Goal: Task Accomplishment & Management: Use online tool/utility

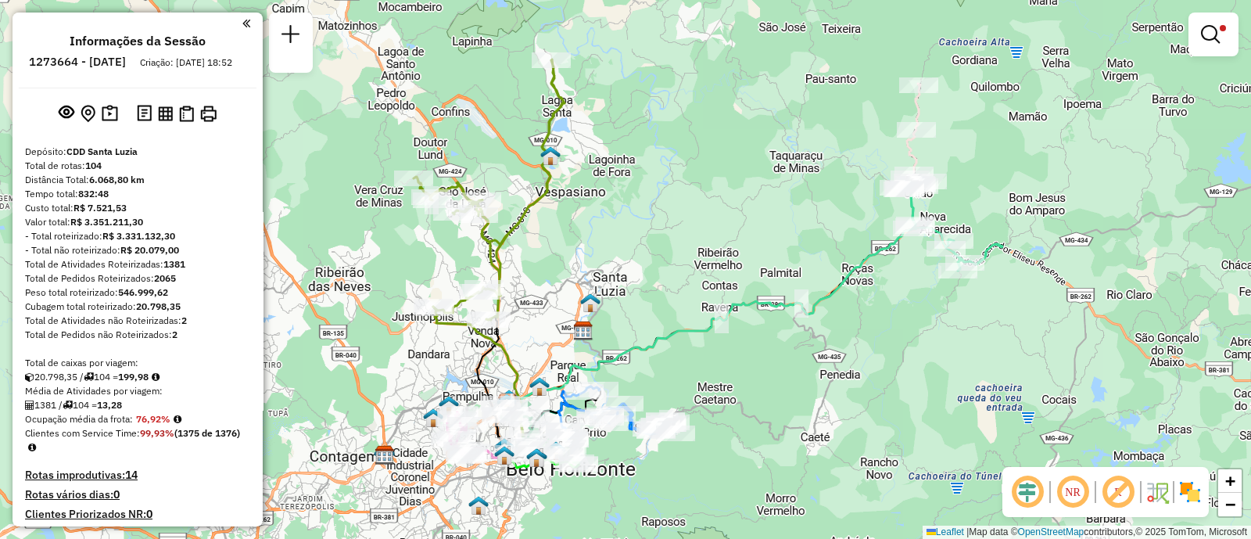
scroll to position [1279, 0]
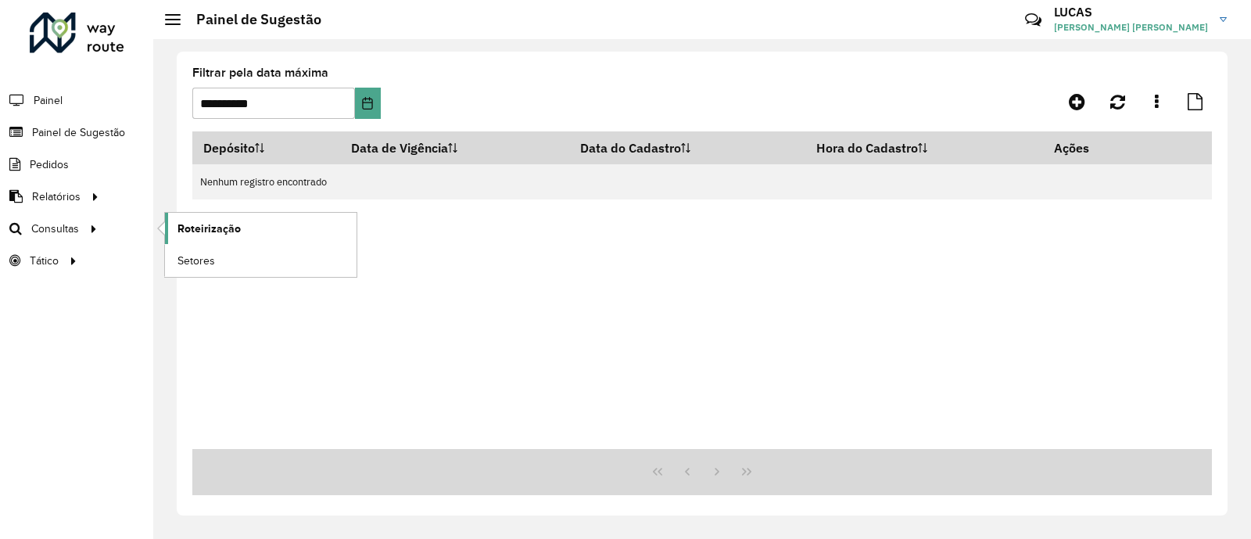
click at [183, 228] on span "Roteirização" at bounding box center [208, 228] width 63 height 16
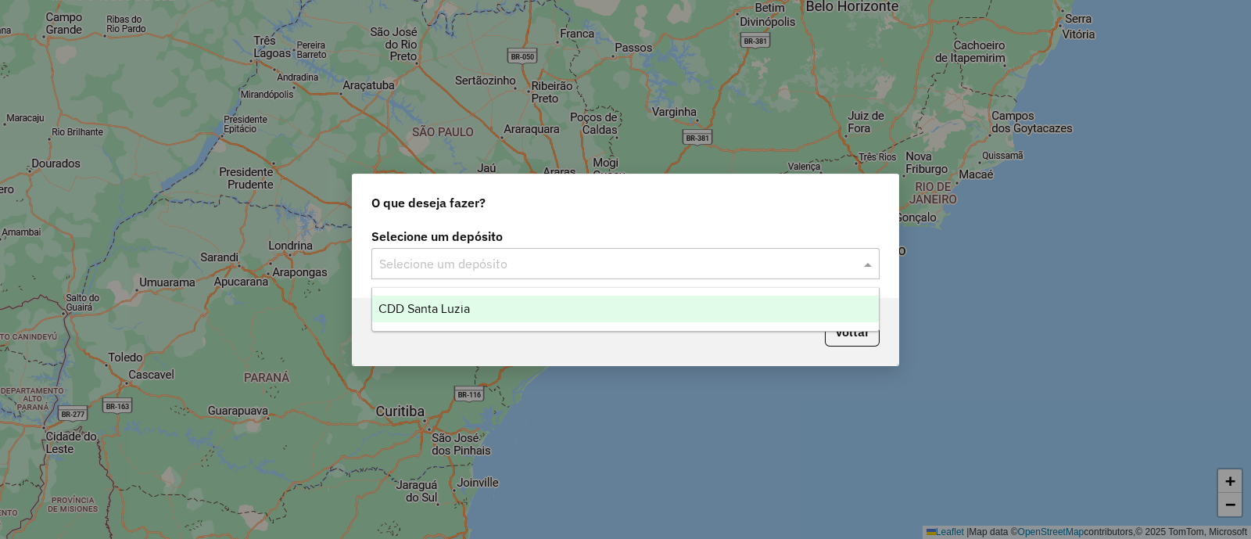
drag, startPoint x: 585, startPoint y: 275, endPoint x: 579, endPoint y: 281, distance: 8.3
click at [585, 275] on div "Selecione um depósito" at bounding box center [625, 263] width 508 height 31
click at [542, 318] on div "CDD Santa Luzia" at bounding box center [625, 308] width 506 height 27
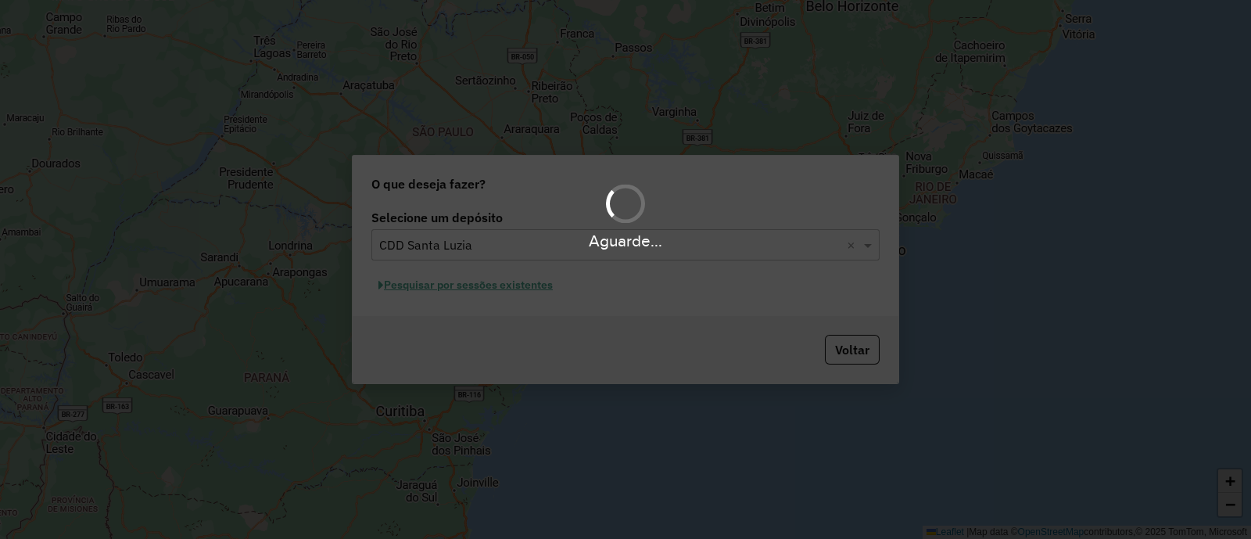
click at [517, 284] on div "Aguarde..." at bounding box center [625, 269] width 1251 height 539
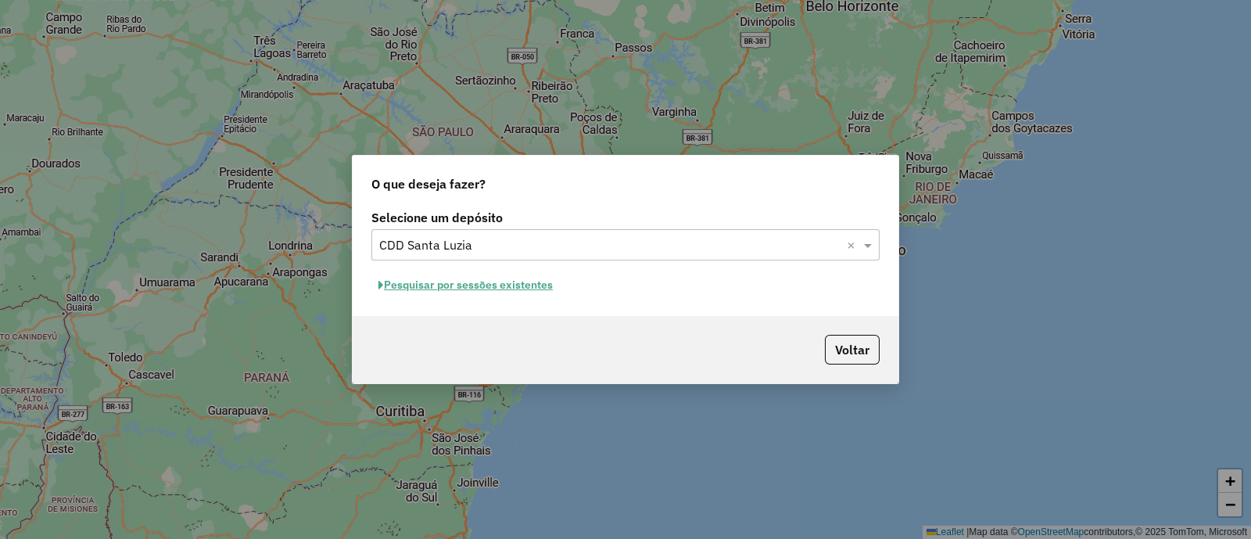
click at [520, 285] on button "Pesquisar por sessões existentes" at bounding box center [465, 285] width 188 height 24
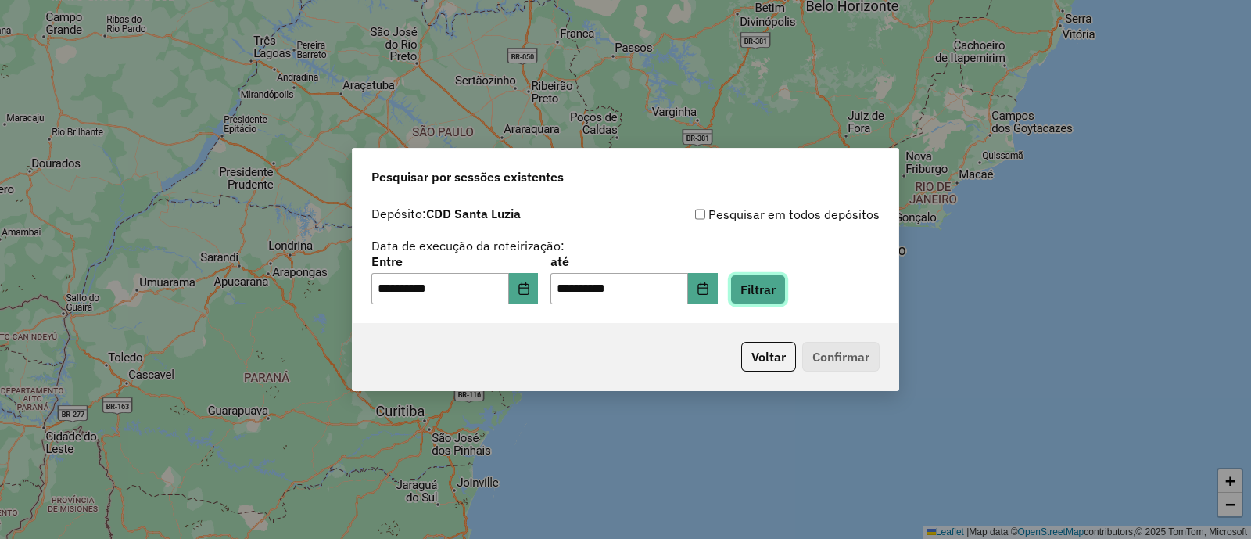
click at [774, 282] on button "Filtrar" at bounding box center [757, 289] width 55 height 30
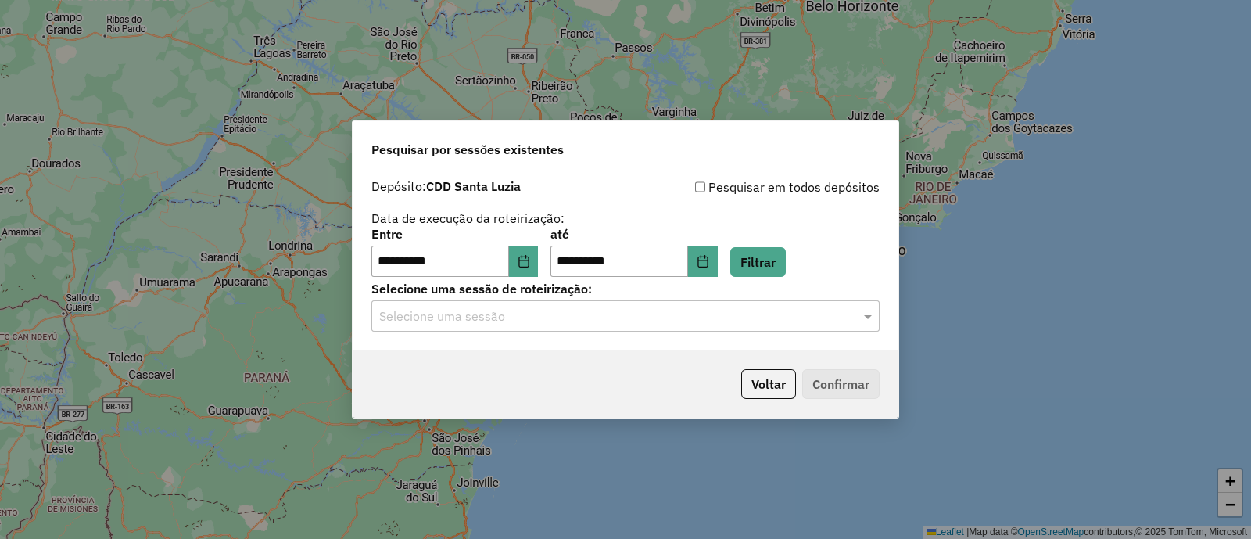
click at [681, 322] on input "text" at bounding box center [609, 316] width 461 height 19
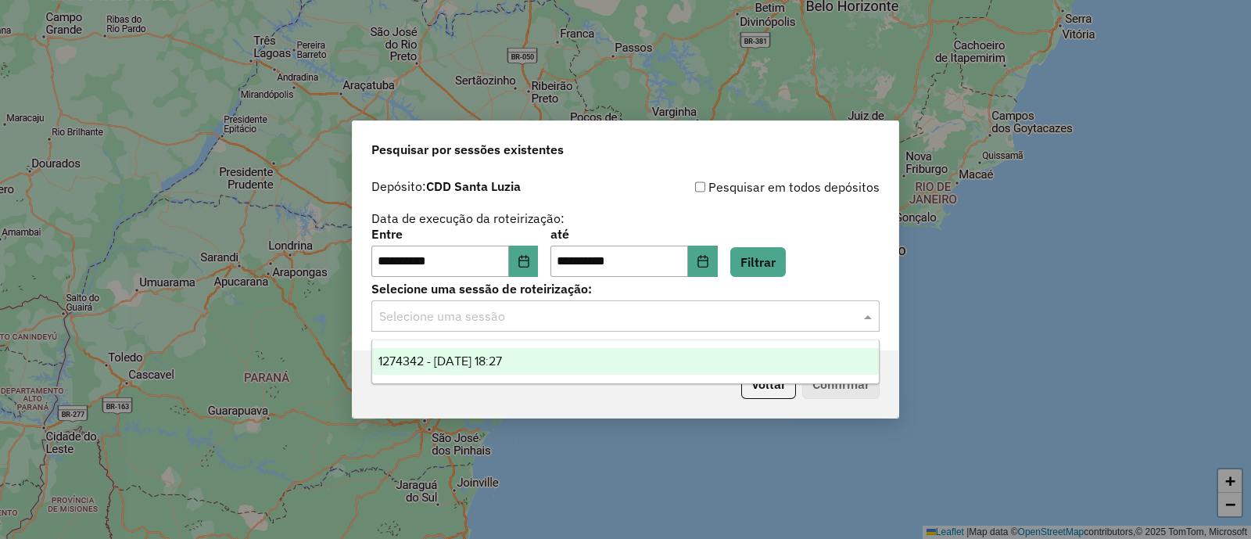
click at [615, 354] on div "1274342 - [DATE] 18:27" at bounding box center [625, 361] width 506 height 27
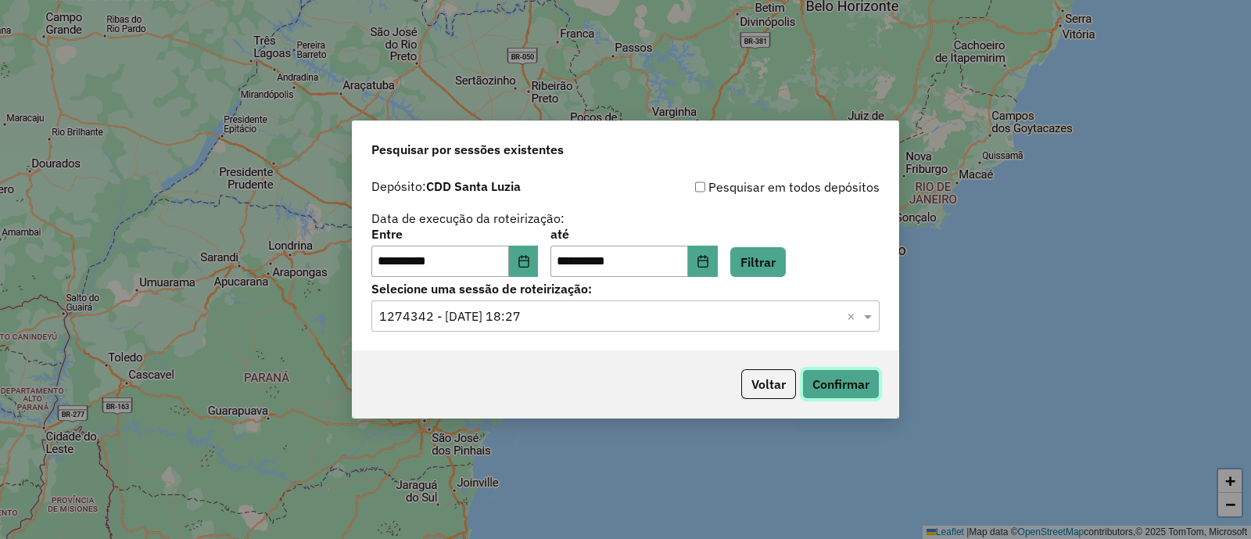
click at [827, 377] on button "Confirmar" at bounding box center [840, 384] width 77 height 30
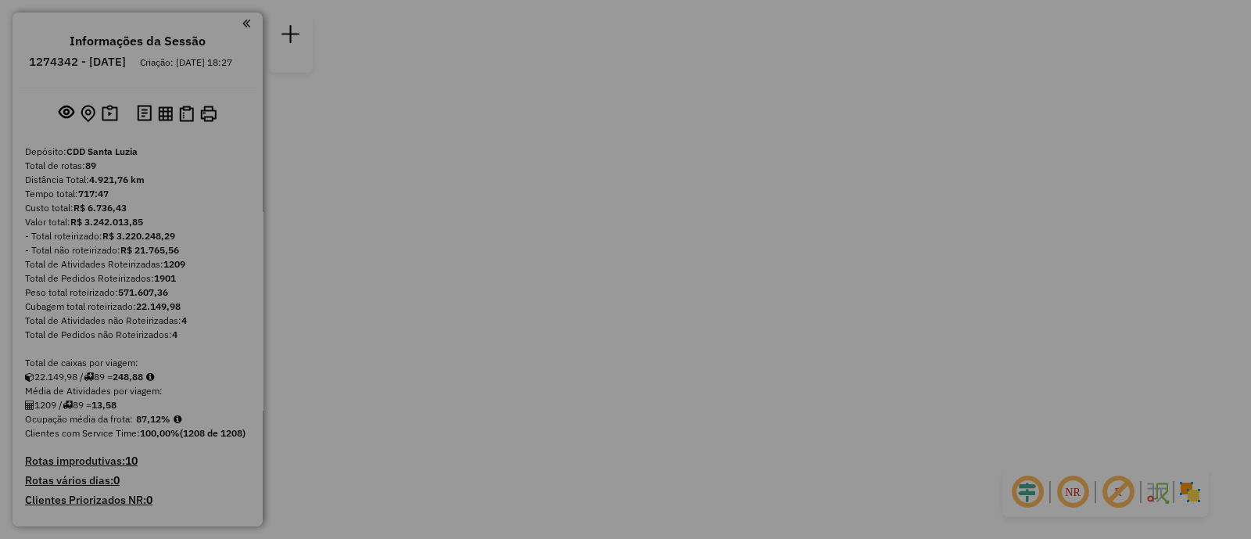
click at [950, 134] on div "× i Você não tem permissão para acessar este recurso OK No Cancel" at bounding box center [625, 269] width 1251 height 539
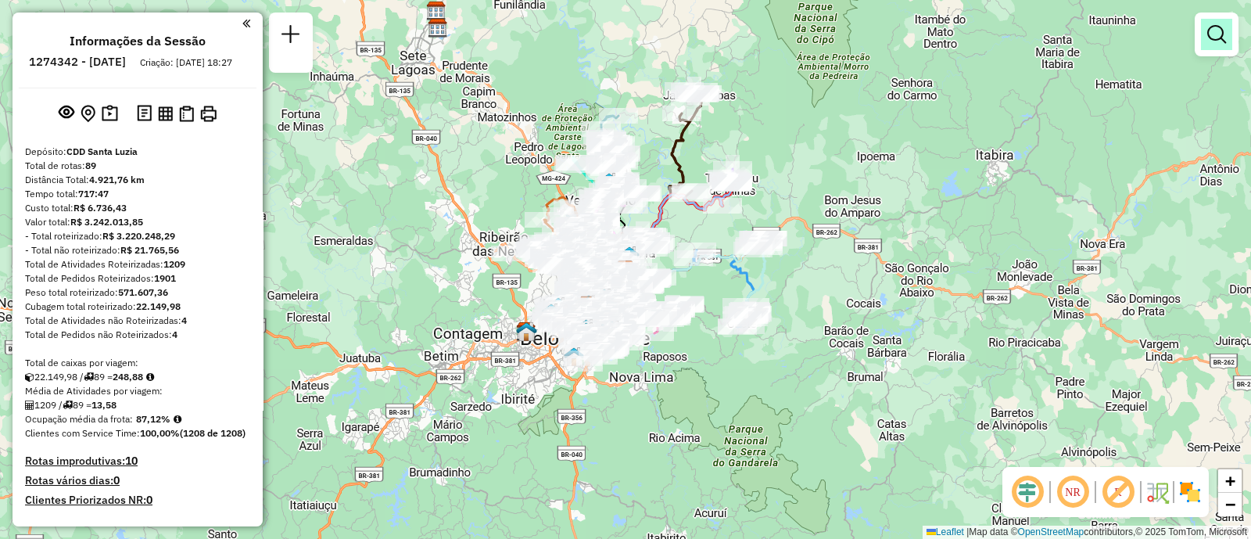
click at [1214, 34] on em at bounding box center [1216, 34] width 19 height 19
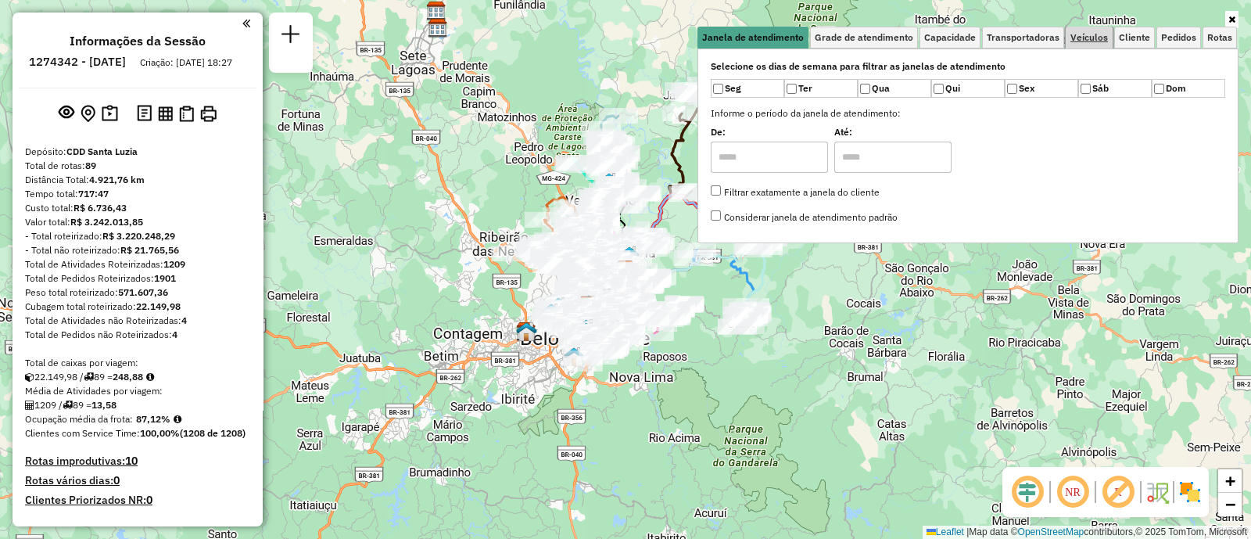
click at [1104, 41] on span "Veículos" at bounding box center [1089, 37] width 38 height 9
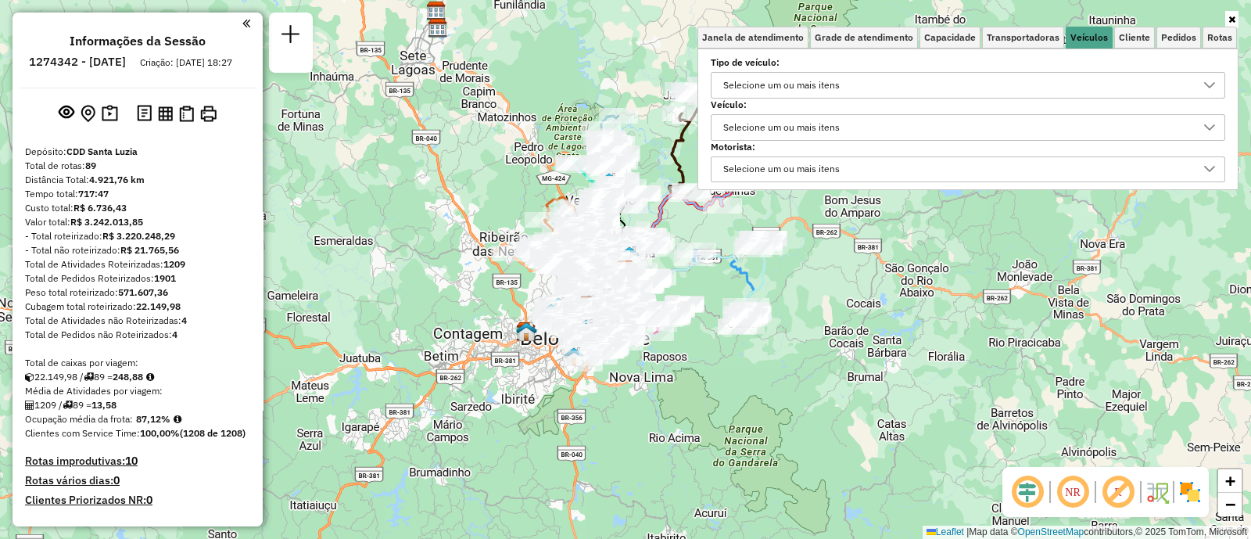
click at [799, 116] on div "Selecione um ou mais itens" at bounding box center [781, 127] width 127 height 25
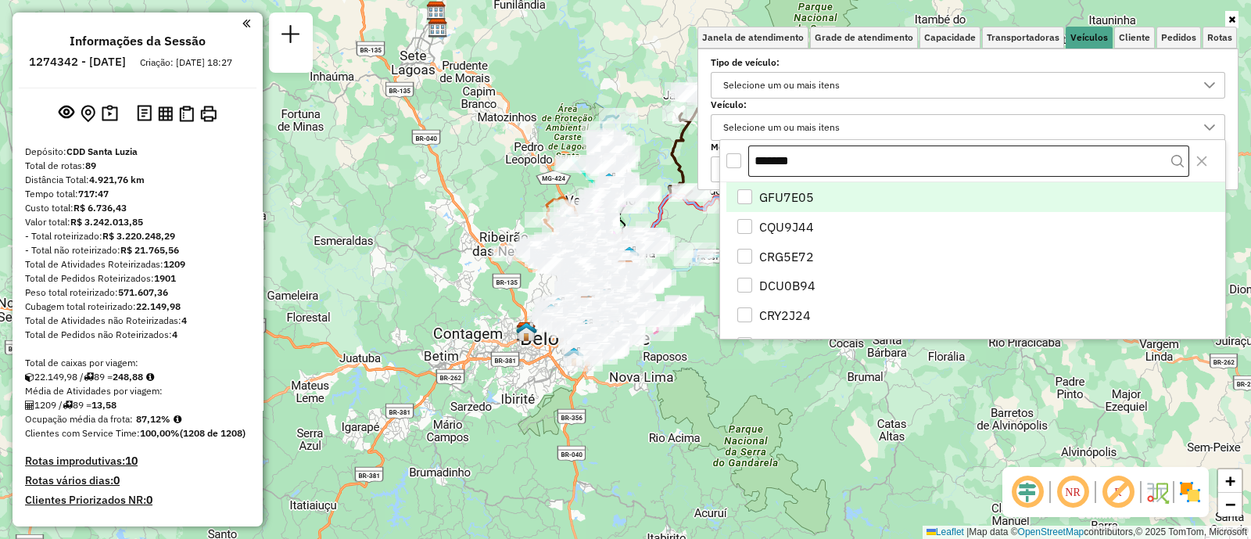
scroll to position [8, 53]
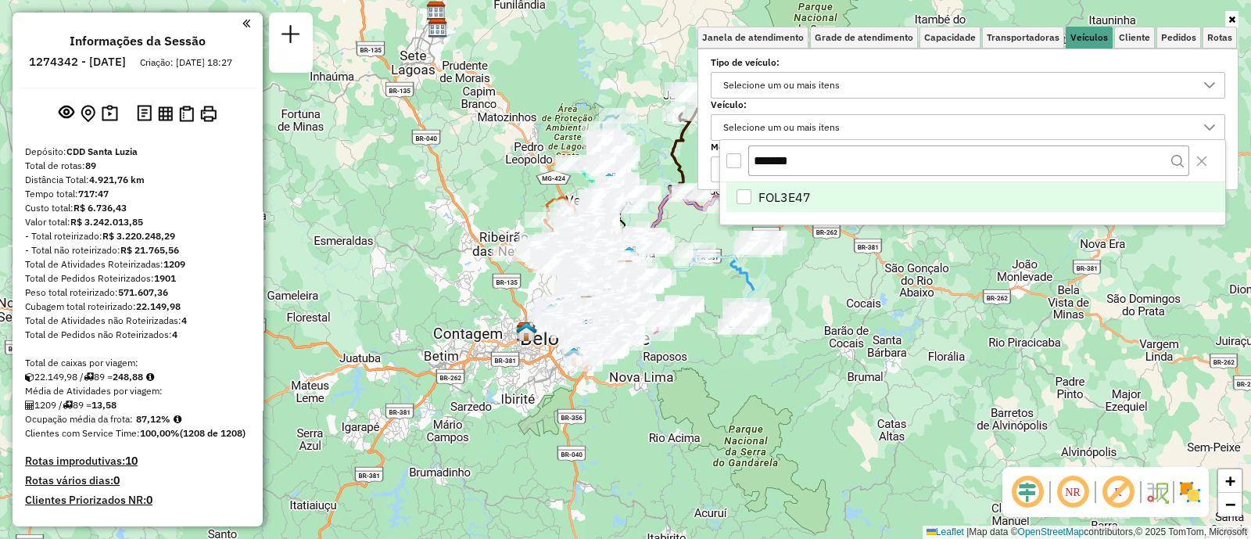
type input "*******"
click at [766, 195] on span "FOL3E47" at bounding box center [784, 197] width 52 height 19
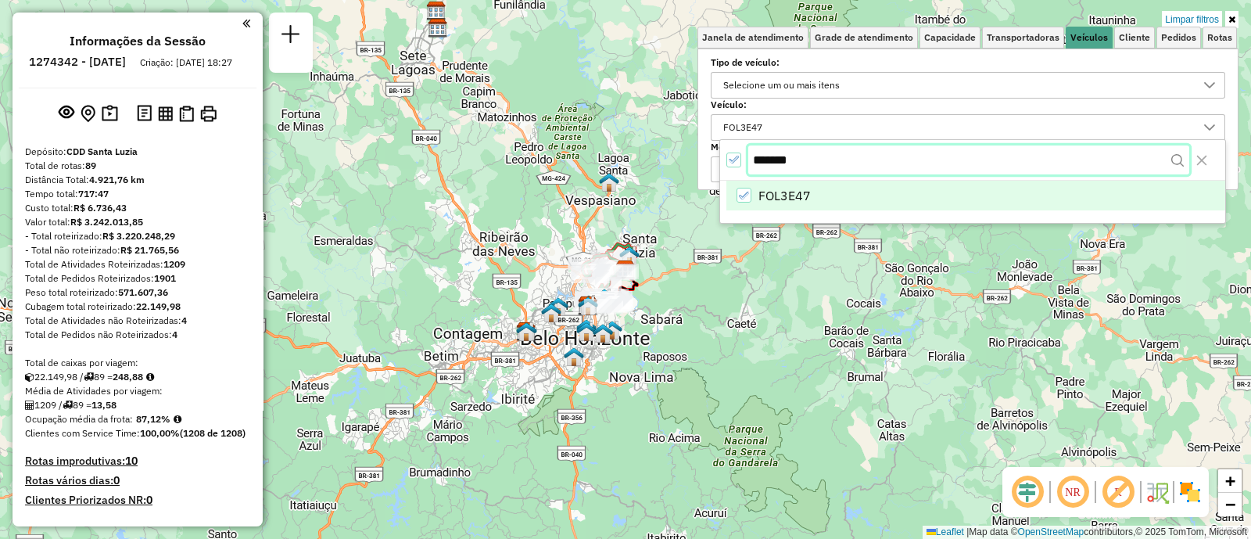
drag, startPoint x: 823, startPoint y: 158, endPoint x: 652, endPoint y: 160, distance: 171.2
click at [652, 160] on body "Aplicando filtros Pop-up bloqueado! Seu navegador bloqueou automáticamente a ab…" at bounding box center [625, 269] width 1251 height 539
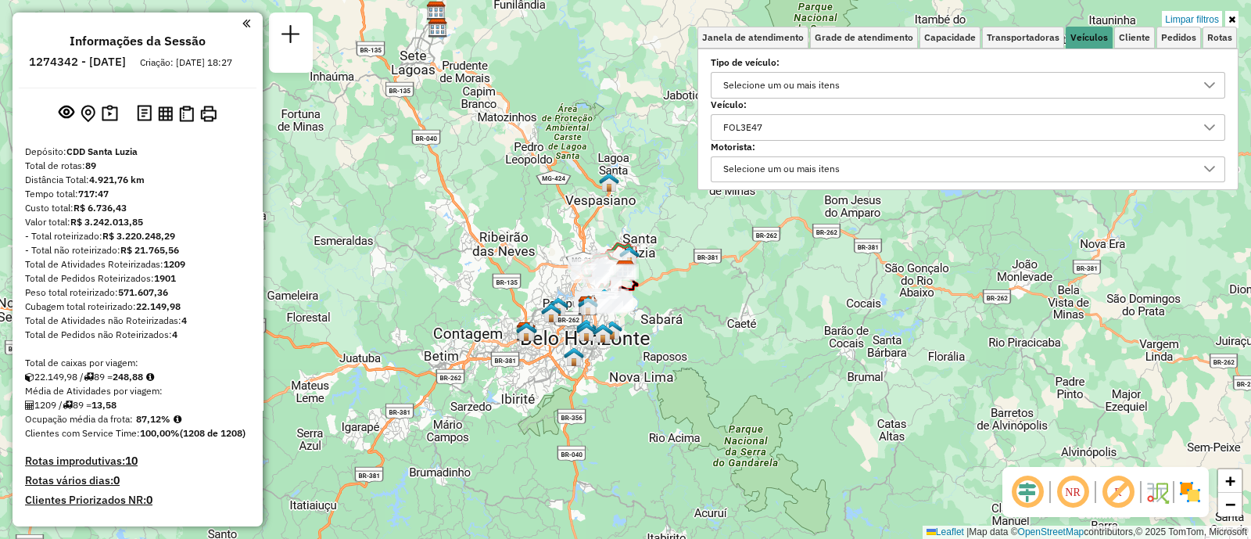
click at [793, 129] on div "FOL3E47" at bounding box center [956, 127] width 477 height 25
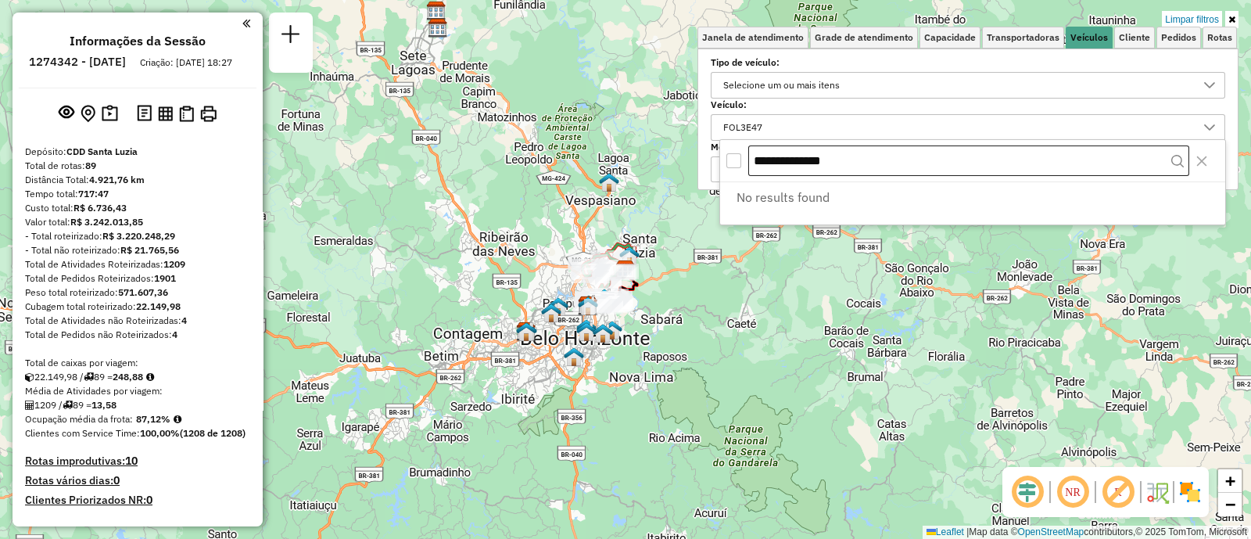
drag, startPoint x: 848, startPoint y: 159, endPoint x: 775, endPoint y: 154, distance: 73.7
click at [773, 153] on input "**********" at bounding box center [968, 160] width 441 height 31
drag, startPoint x: 911, startPoint y: 163, endPoint x: 739, endPoint y: 146, distance: 173.6
click at [739, 146] on div "**********" at bounding box center [972, 161] width 505 height 42
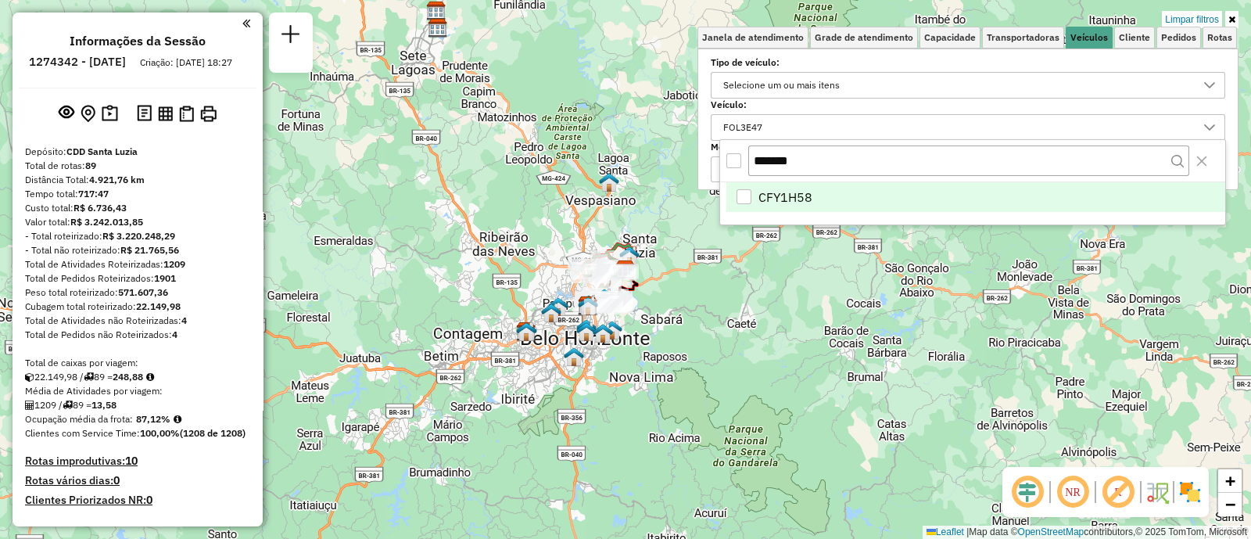
type input "*******"
click at [760, 200] on span "CFY1H58" at bounding box center [785, 197] width 54 height 19
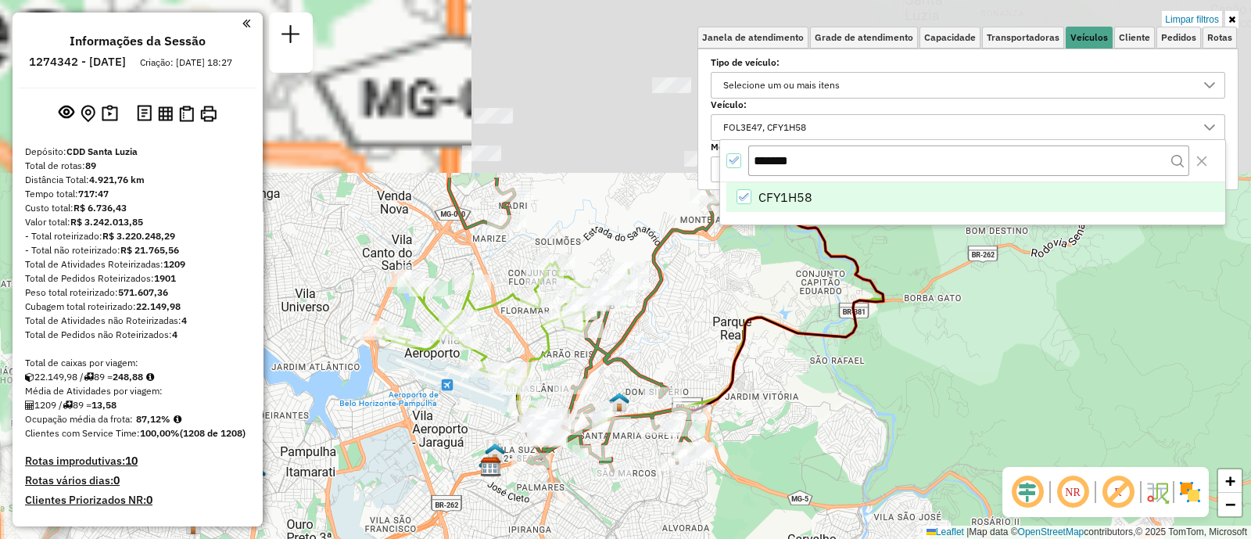
drag, startPoint x: 716, startPoint y: 377, endPoint x: 723, endPoint y: 512, distance: 135.4
click at [723, 512] on div "Limpar filtros Janela de atendimento Grade de atendimento Capacidade Transporta…" at bounding box center [625, 269] width 1251 height 539
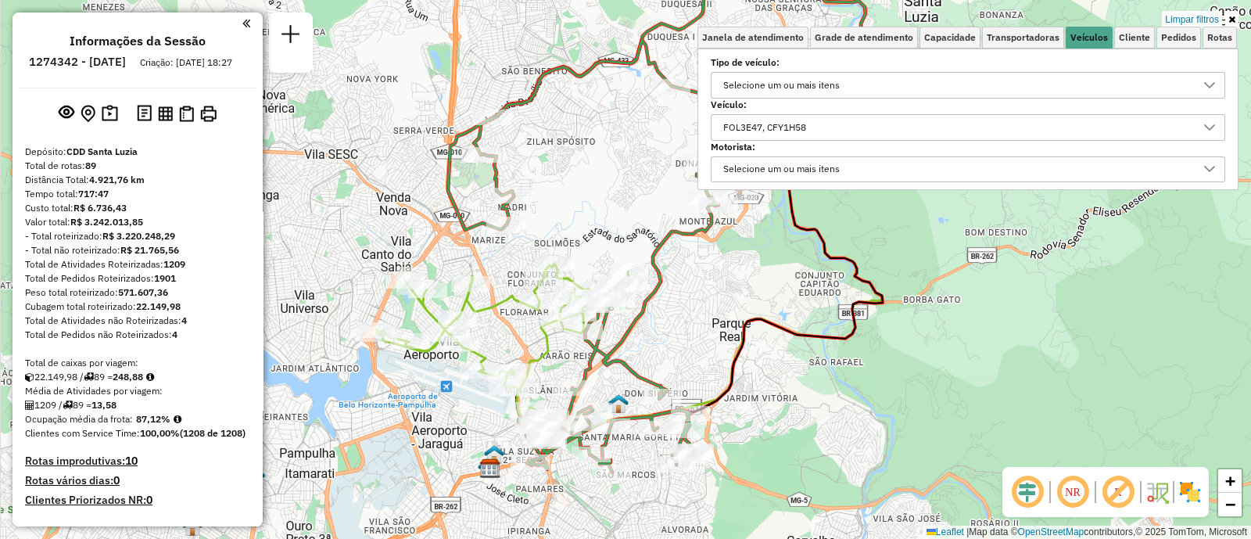
click at [1109, 318] on div "Limpar filtros Janela de atendimento Grade de atendimento Capacidade Transporta…" at bounding box center [625, 269] width 1251 height 539
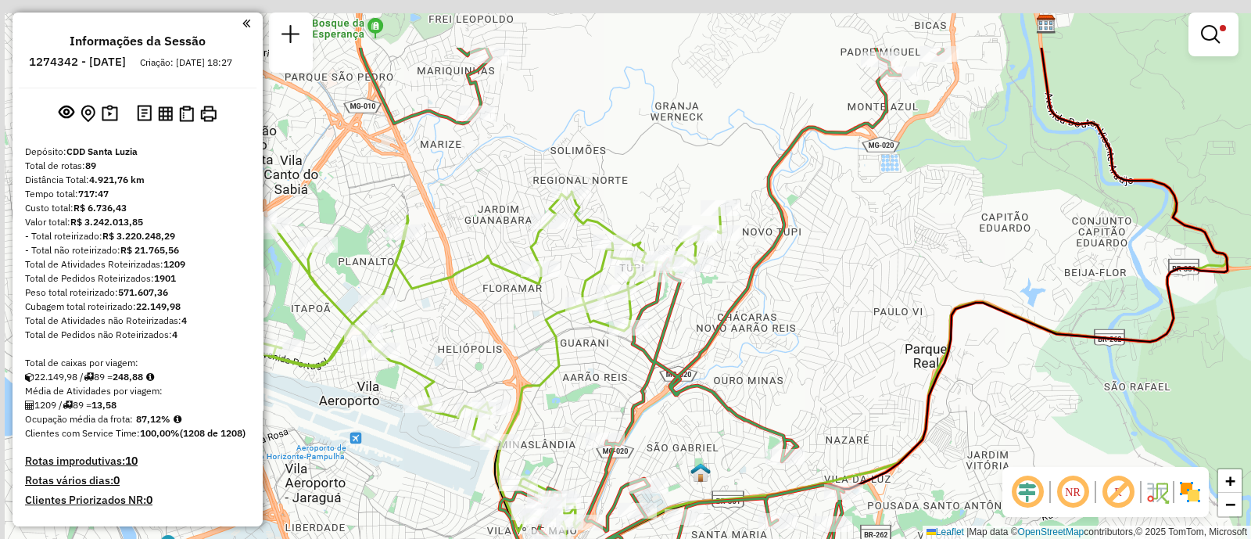
drag, startPoint x: 843, startPoint y: 193, endPoint x: 907, endPoint y: 332, distance: 152.9
click at [904, 331] on div "Limpar filtros Janela de atendimento Grade de atendimento Capacidade Transporta…" at bounding box center [625, 269] width 1251 height 539
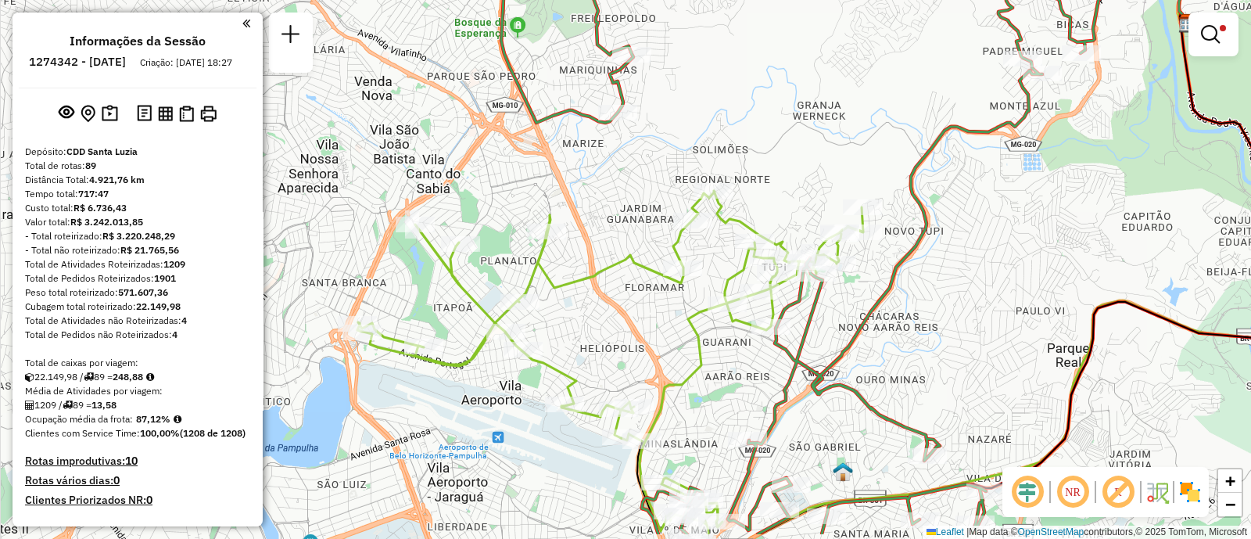
drag, startPoint x: 582, startPoint y: 358, endPoint x: 672, endPoint y: 300, distance: 106.9
click at [672, 300] on div "Limpar filtros Janela de atendimento Grade de atendimento Capacidade Transporta…" at bounding box center [625, 269] width 1251 height 539
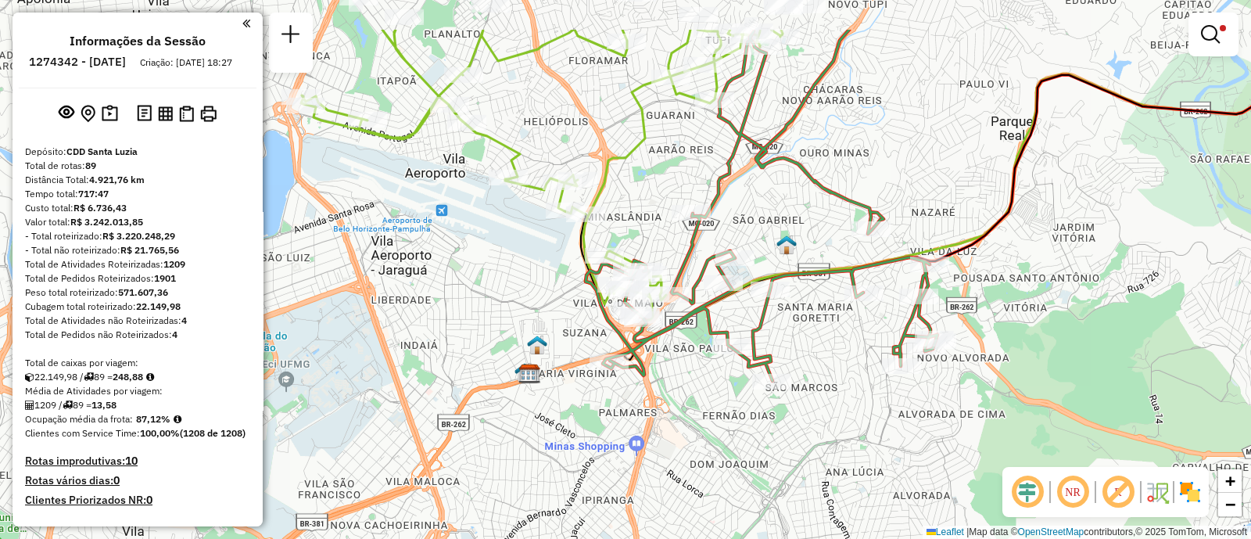
drag, startPoint x: 848, startPoint y: 306, endPoint x: 788, endPoint y: 525, distance: 227.0
click at [789, 517] on div "Limpar filtros Janela de atendimento Grade de atendimento Capacidade Transporta…" at bounding box center [625, 269] width 1251 height 539
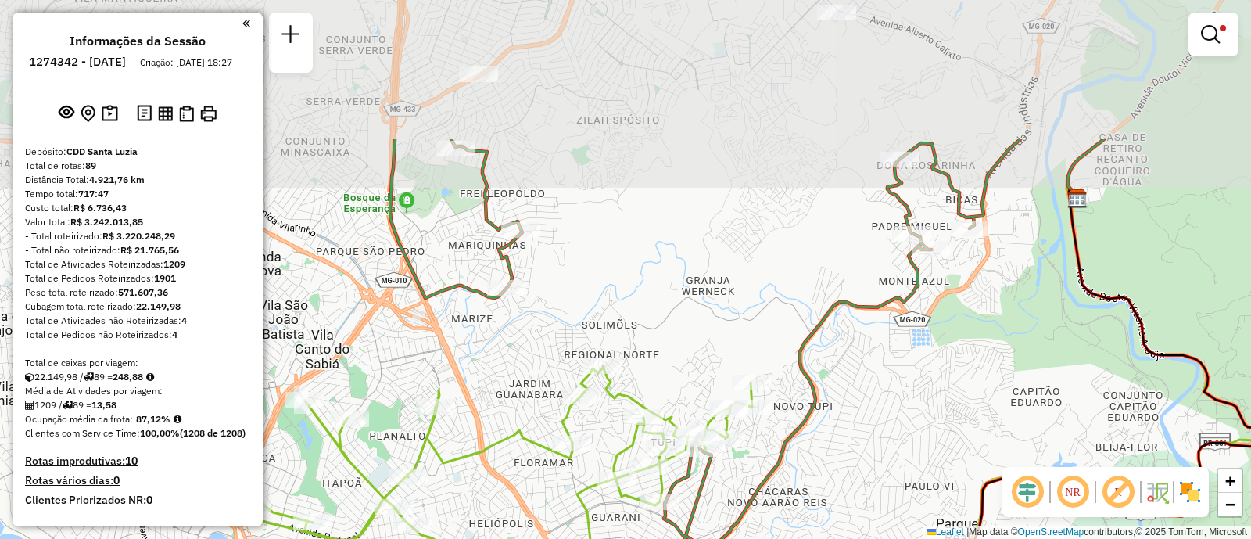
drag, startPoint x: 832, startPoint y: 324, endPoint x: 821, endPoint y: 553, distance: 228.5
click at [821, 538] on html "Aplicando filtros Pop-up bloqueado! Seu navegador bloqueou automáticamente a ab…" at bounding box center [625, 269] width 1251 height 539
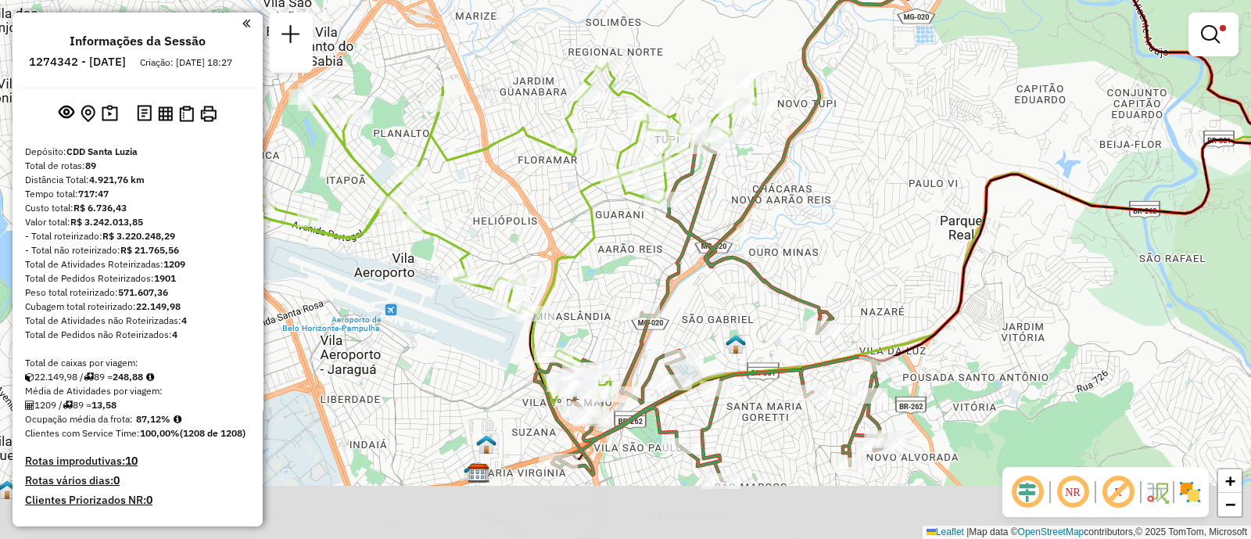
drag, startPoint x: 866, startPoint y: 389, endPoint x: 868, endPoint y: 281, distance: 107.9
click at [868, 281] on div "Limpar filtros Janela de atendimento Grade de atendimento Capacidade Transporta…" at bounding box center [625, 269] width 1251 height 539
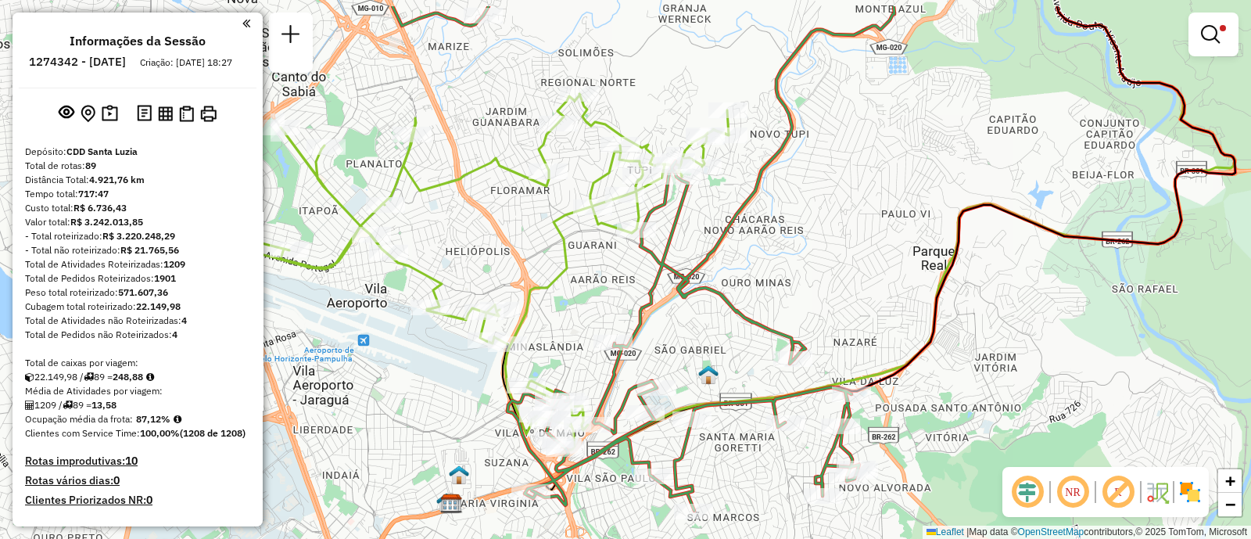
drag, startPoint x: 874, startPoint y: 208, endPoint x: 856, endPoint y: 257, distance: 52.4
click at [856, 257] on div "Limpar filtros Janela de atendimento Grade de atendimento Capacidade Transporta…" at bounding box center [625, 269] width 1251 height 539
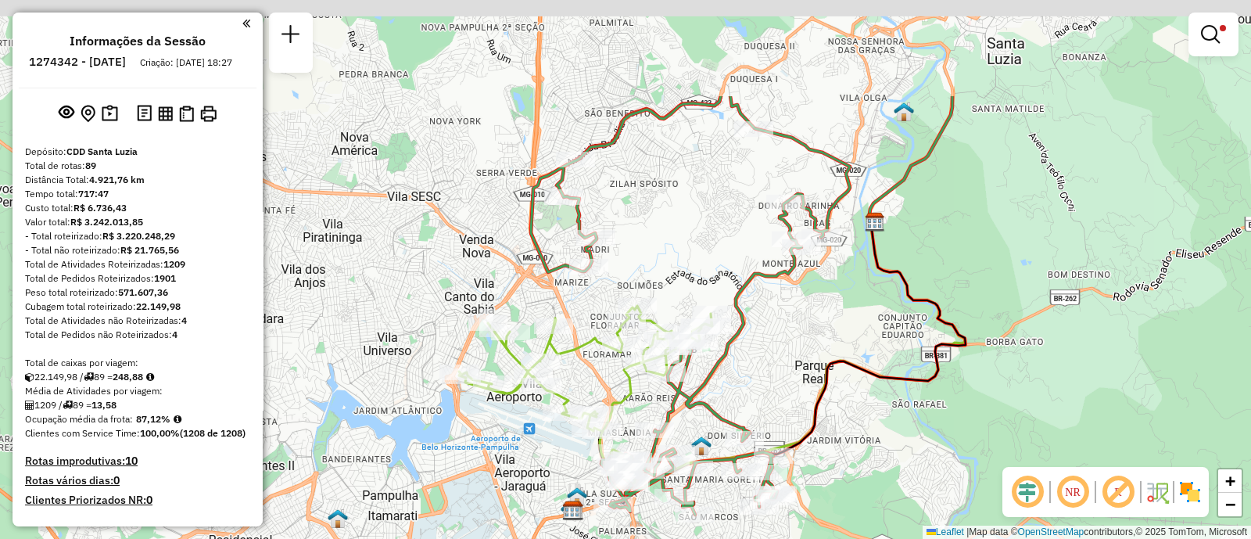
drag, startPoint x: 767, startPoint y: 92, endPoint x: 647, endPoint y: 290, distance: 231.1
click at [647, 290] on div "Limpar filtros Janela de atendimento Grade de atendimento Capacidade Transporta…" at bounding box center [625, 269] width 1251 height 539
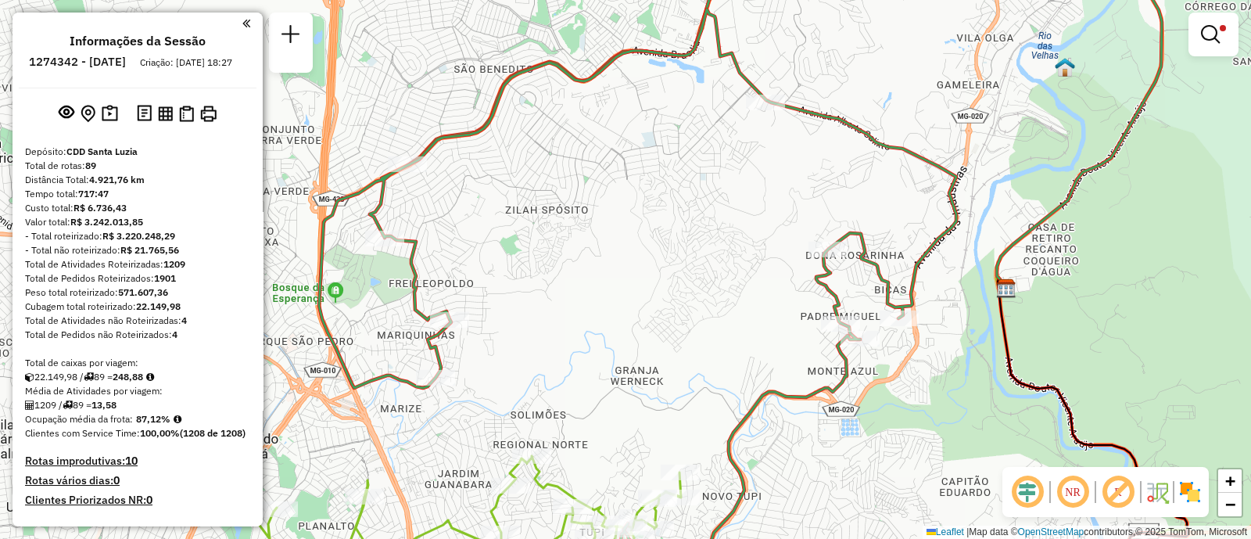
drag, startPoint x: 608, startPoint y: 259, endPoint x: 651, endPoint y: 221, distance: 57.6
click at [651, 221] on div "Limpar filtros Janela de atendimento Grade de atendimento Capacidade Transporta…" at bounding box center [625, 269] width 1251 height 539
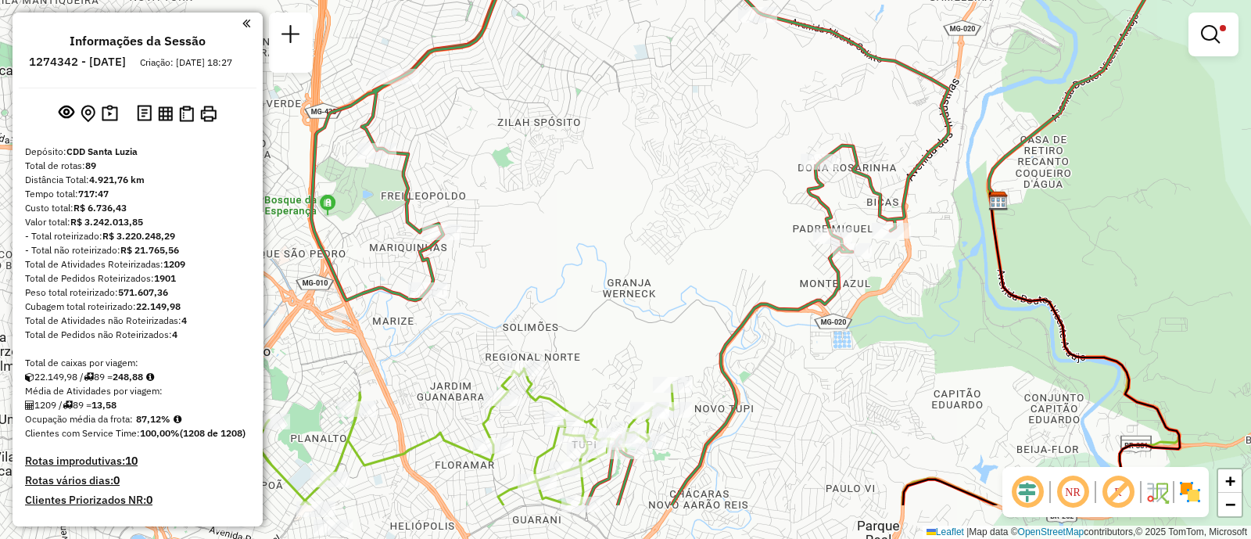
drag, startPoint x: 521, startPoint y: 320, endPoint x: 513, endPoint y: 213, distance: 108.1
click at [513, 213] on div "Limpar filtros Janela de atendimento Grade de atendimento Capacidade Transporta…" at bounding box center [625, 269] width 1251 height 539
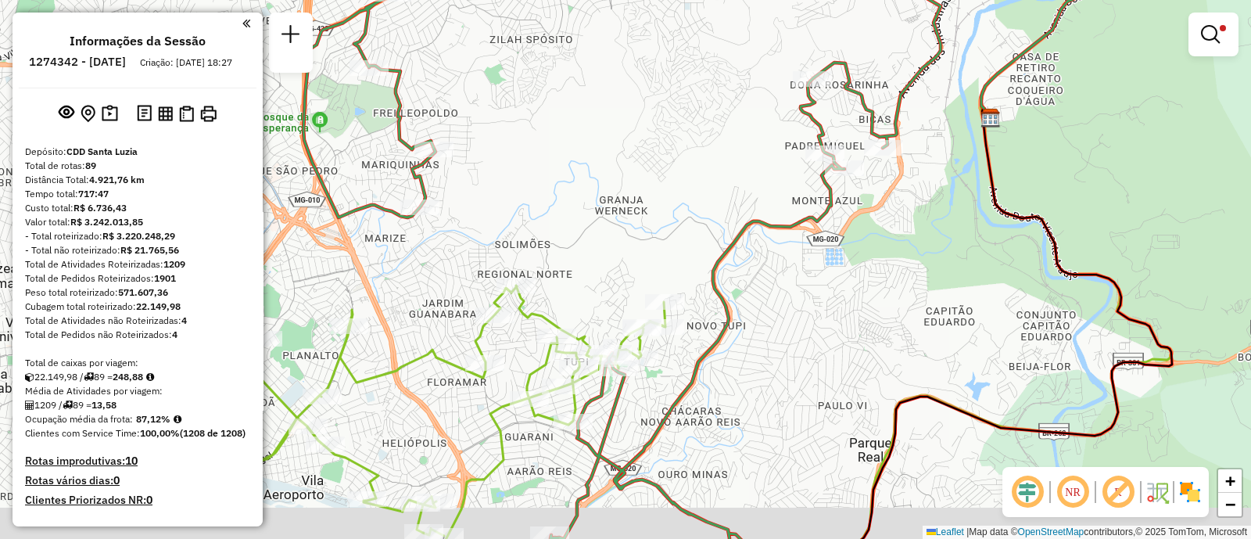
drag, startPoint x: 789, startPoint y: 430, endPoint x: 696, endPoint y: 351, distance: 122.0
click at [696, 351] on div "Limpar filtros Janela de atendimento Grade de atendimento Capacidade Transporta…" at bounding box center [625, 269] width 1251 height 539
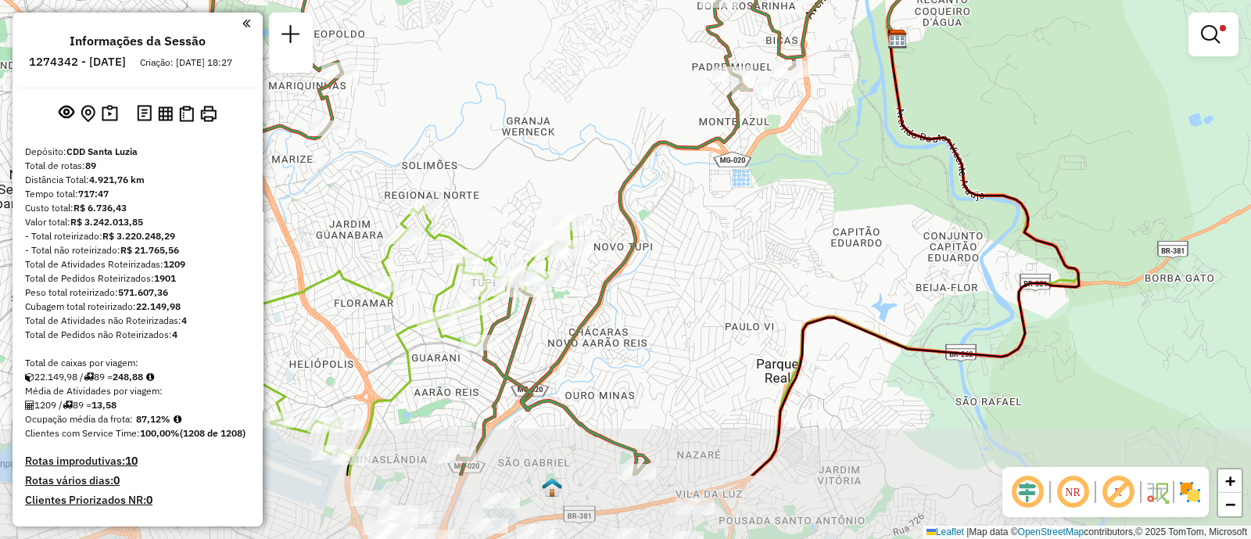
drag, startPoint x: 687, startPoint y: 338, endPoint x: 688, endPoint y: 327, distance: 11.0
click at [687, 335] on div "Limpar filtros Janela de atendimento Grade de atendimento Capacidade Transporta…" at bounding box center [625, 269] width 1251 height 539
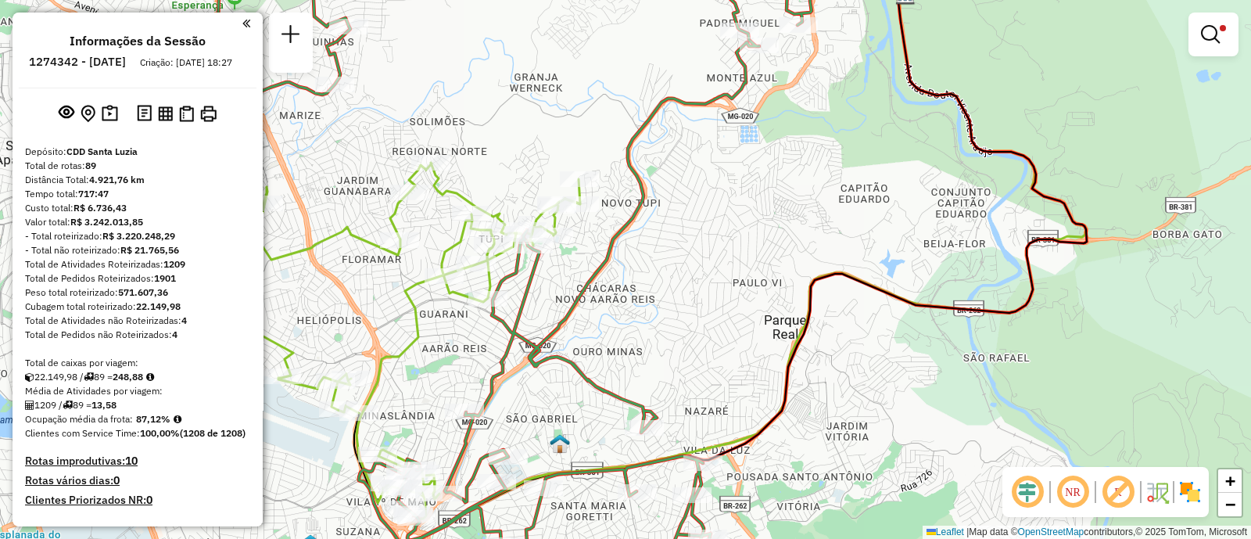
drag, startPoint x: 700, startPoint y: 347, endPoint x: 718, endPoint y: 326, distance: 28.2
click at [717, 327] on div "Limpar filtros Janela de atendimento Grade de atendimento Capacidade Transporta…" at bounding box center [625, 269] width 1251 height 539
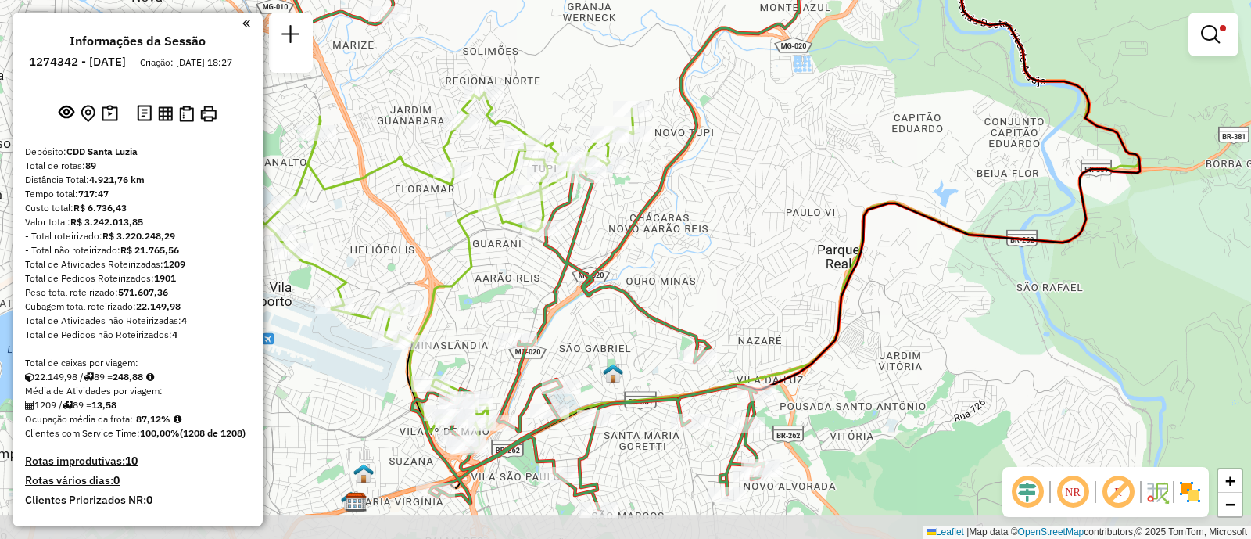
drag, startPoint x: 739, startPoint y: 295, endPoint x: 757, endPoint y: 271, distance: 30.6
click at [757, 271] on div "Limpar filtros Janela de atendimento Grade de atendimento Capacidade Transporta…" at bounding box center [625, 269] width 1251 height 539
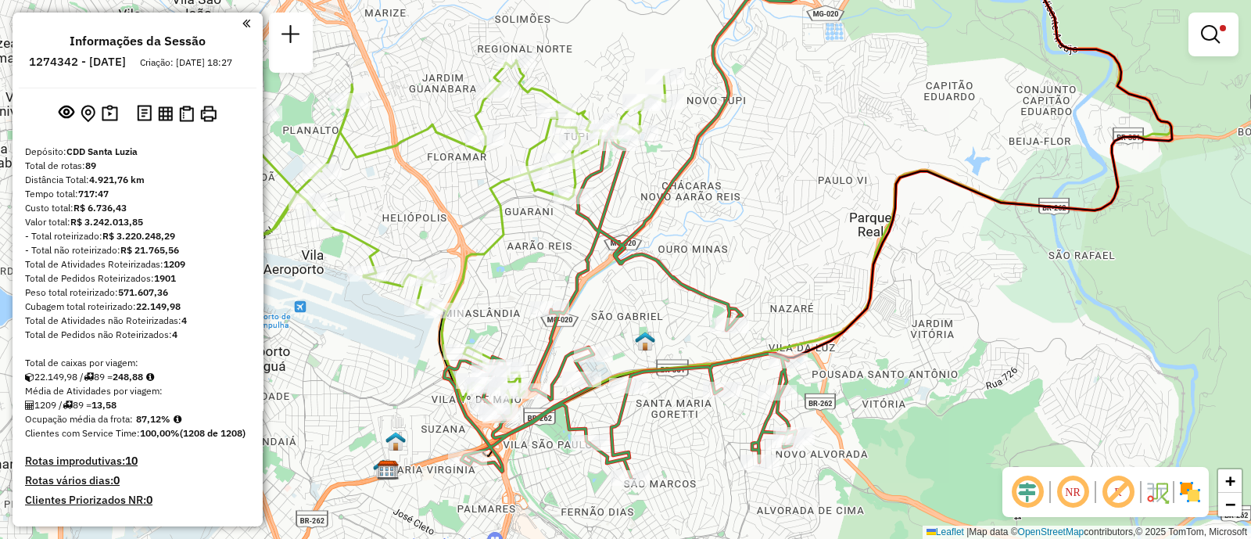
drag, startPoint x: 732, startPoint y: 306, endPoint x: 768, endPoint y: 270, distance: 50.9
click at [768, 270] on div "Limpar filtros Janela de atendimento Grade de atendimento Capacidade Transporta…" at bounding box center [625, 269] width 1251 height 539
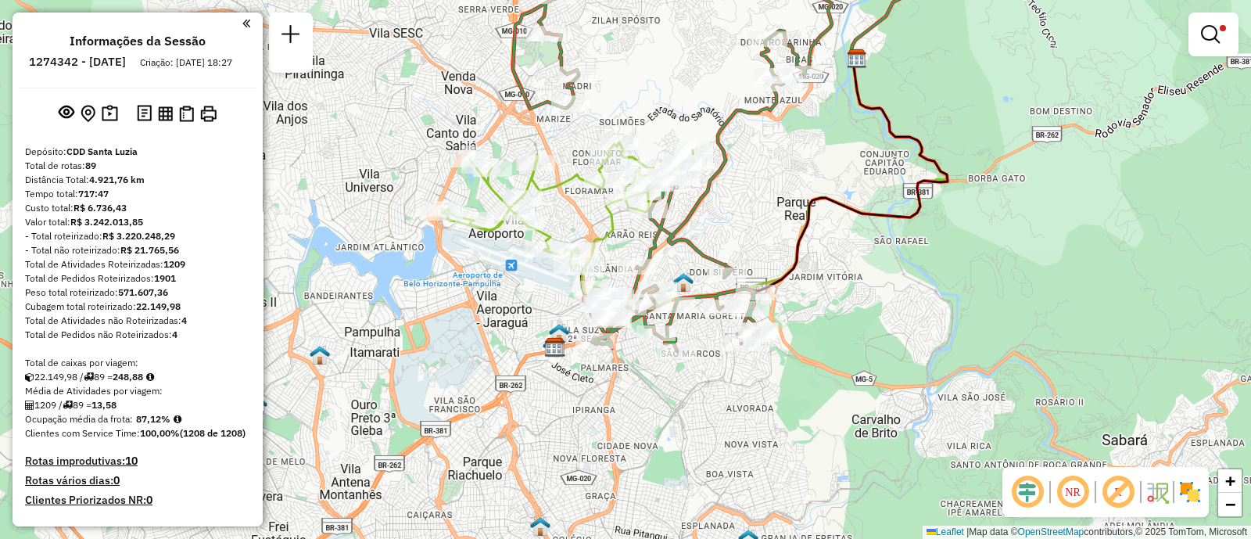
drag, startPoint x: 767, startPoint y: 224, endPoint x: 747, endPoint y: 257, distance: 38.2
click at [747, 257] on div "Limpar filtros Janela de atendimento Grade de atendimento Capacidade Transporta…" at bounding box center [625, 269] width 1251 height 539
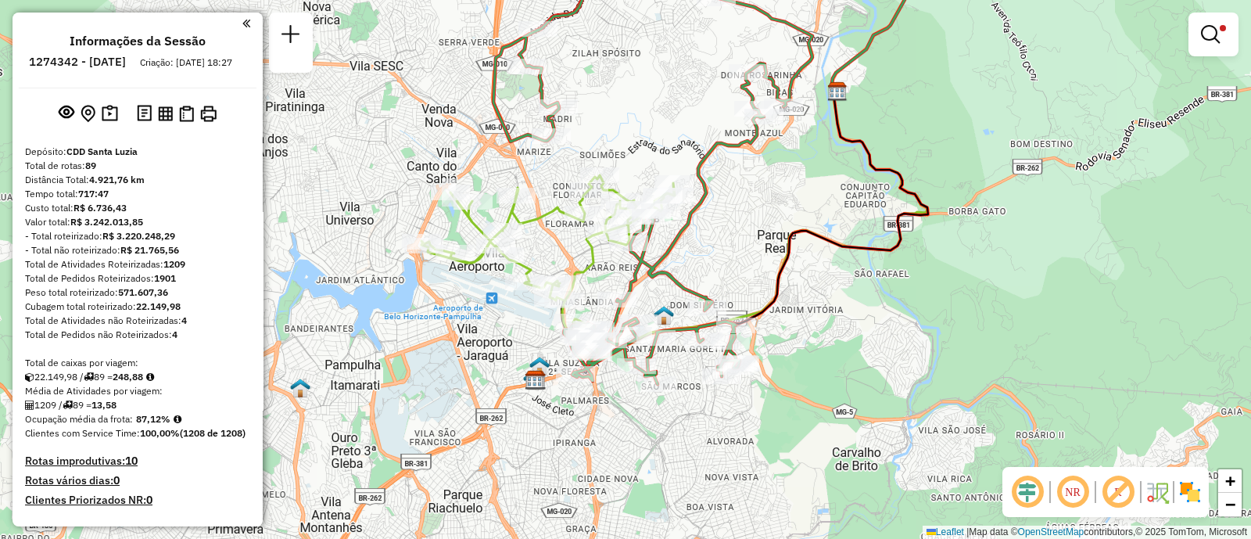
click at [747, 257] on div "Limpar filtros Janela de atendimento Grade de atendimento Capacidade Transporta…" at bounding box center [625, 269] width 1251 height 539
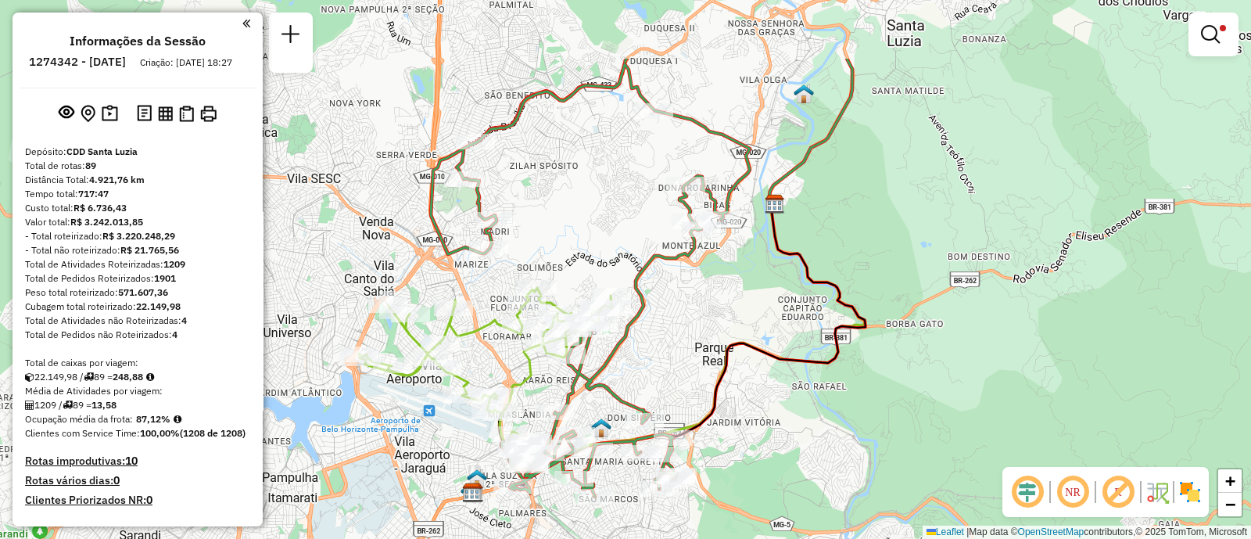
drag, startPoint x: 973, startPoint y: 228, endPoint x: 910, endPoint y: 341, distance: 129.1
click at [910, 341] on div "Limpar filtros Janela de atendimento Grade de atendimento Capacidade Transporta…" at bounding box center [625, 269] width 1251 height 539
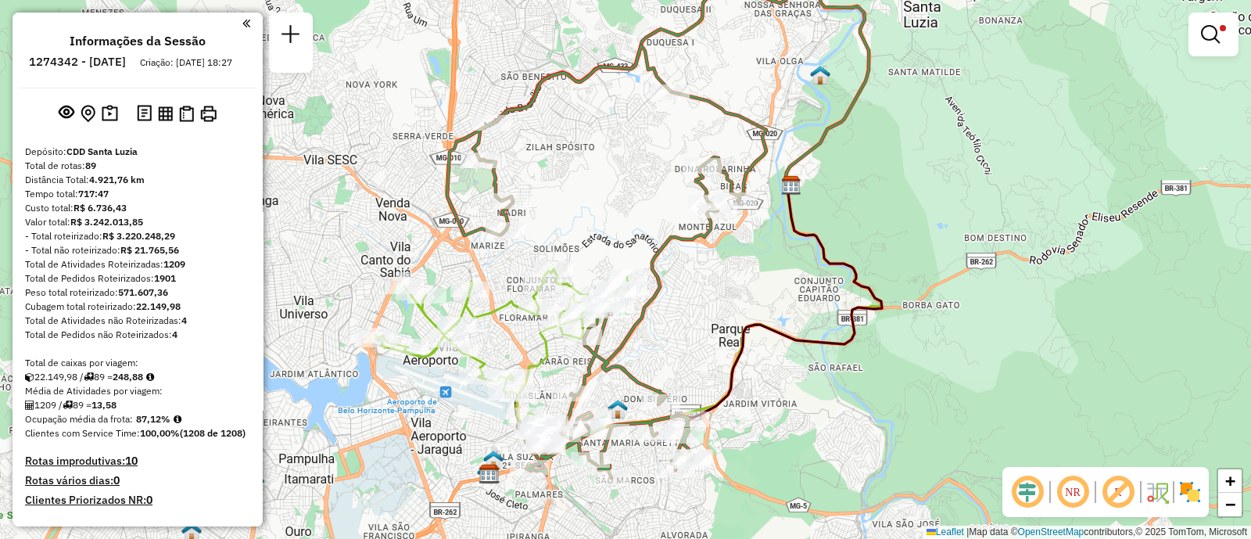
drag, startPoint x: 891, startPoint y: 306, endPoint x: 895, endPoint y: 257, distance: 48.6
click at [895, 257] on div "Limpar filtros Janela de atendimento Grade de atendimento Capacidade Transporta…" at bounding box center [625, 269] width 1251 height 539
